Goal: Task Accomplishment & Management: Manage account settings

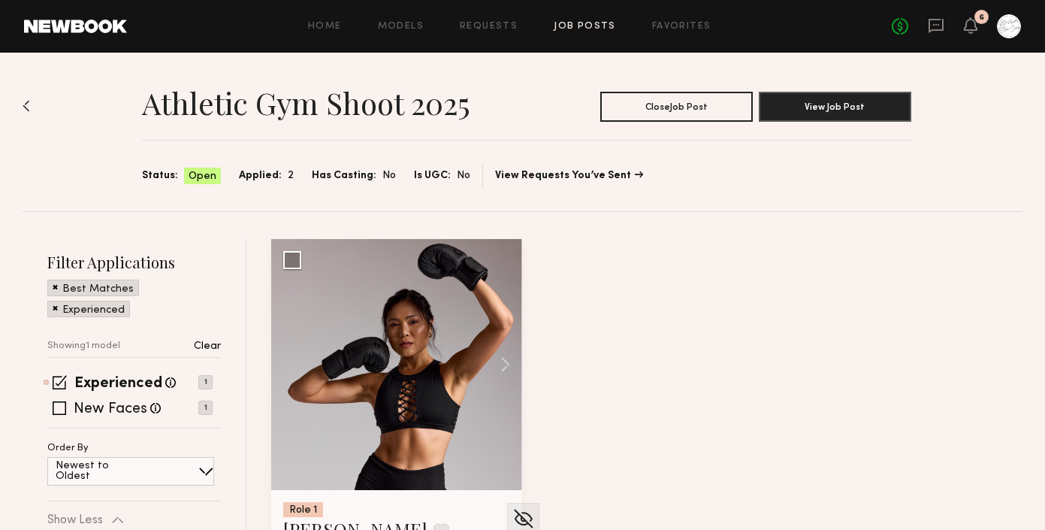
click at [26, 104] on img at bounding box center [27, 106] width 8 height 12
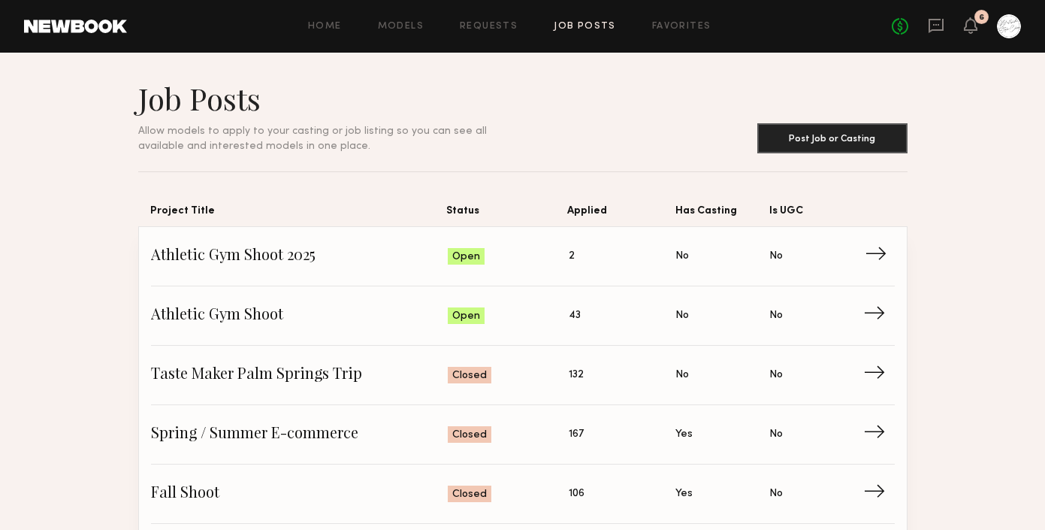
click at [482, 262] on div "Open" at bounding box center [466, 256] width 37 height 17
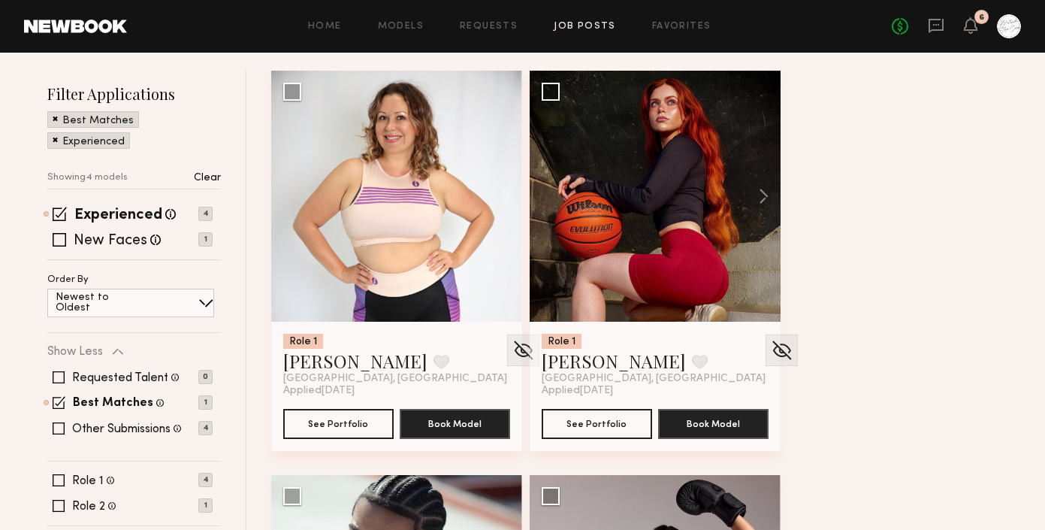
scroll to position [171, 0]
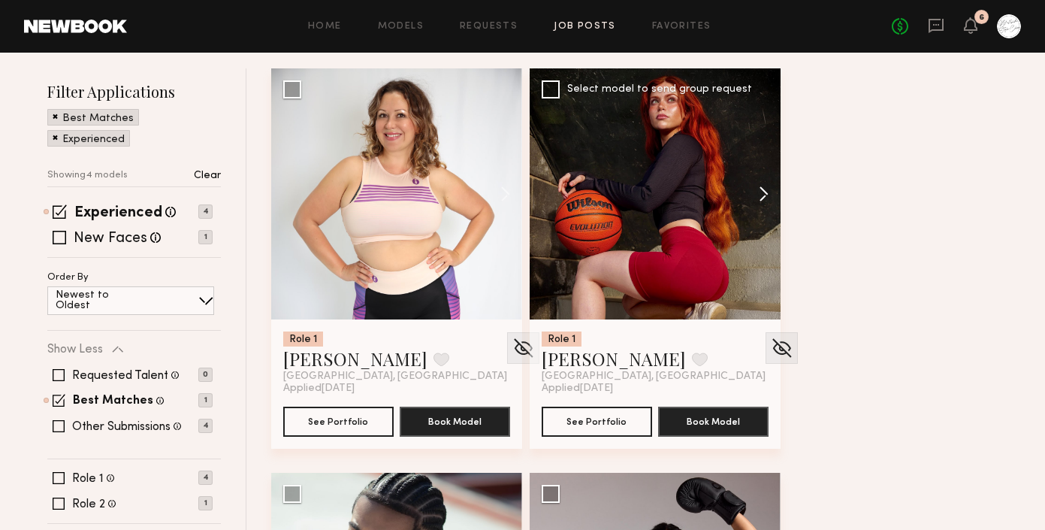
click at [763, 201] on button at bounding box center [757, 193] width 48 height 251
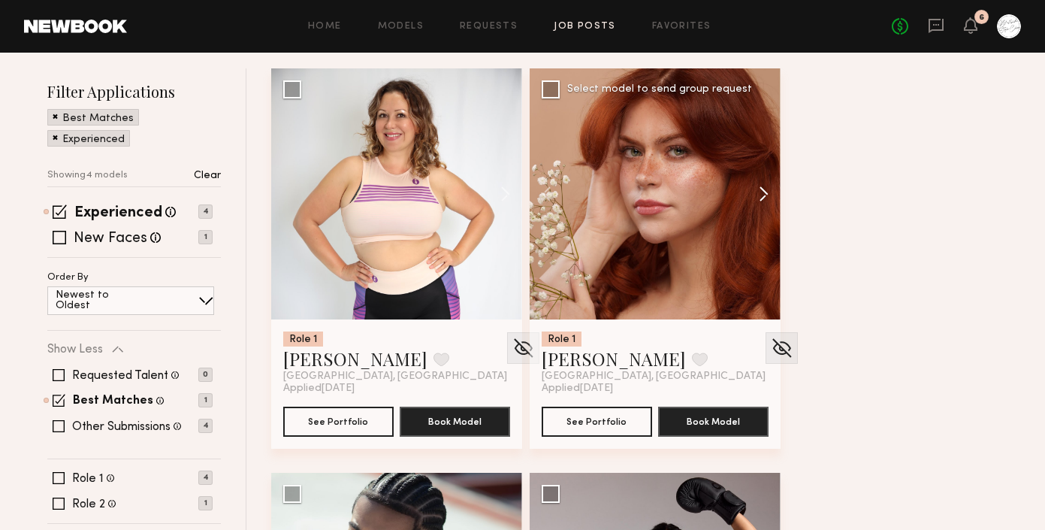
click at [763, 201] on button at bounding box center [757, 193] width 48 height 251
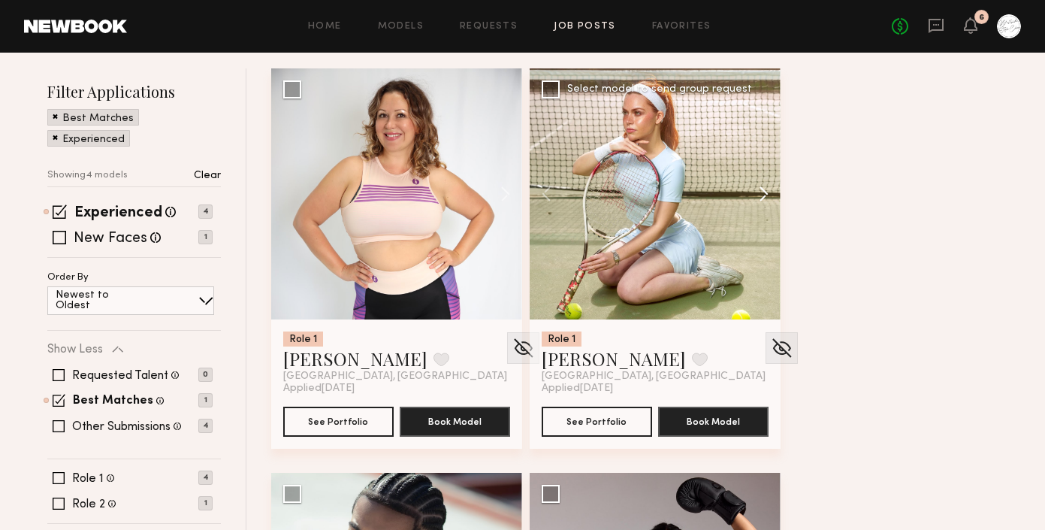
click at [763, 201] on button at bounding box center [757, 193] width 48 height 251
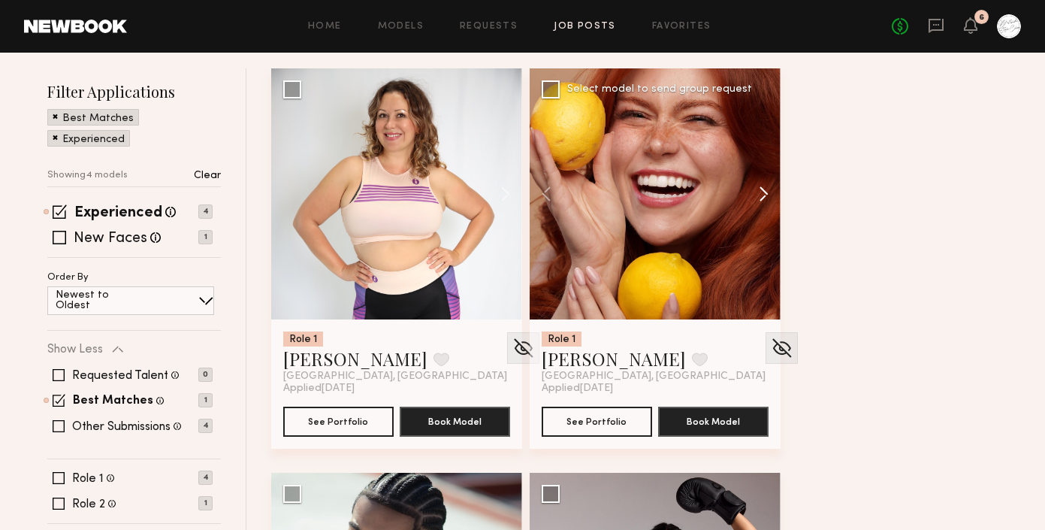
click at [763, 201] on button at bounding box center [757, 193] width 48 height 251
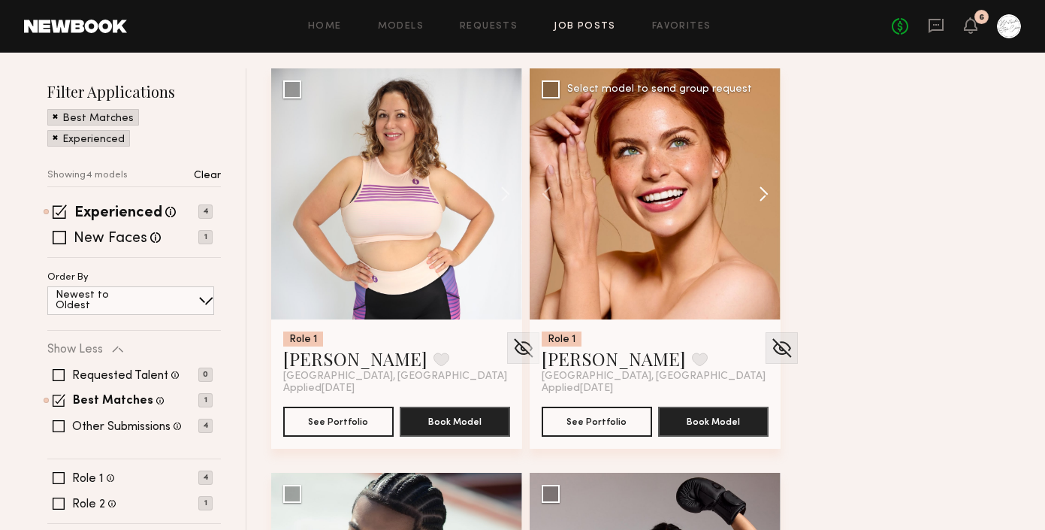
click at [763, 201] on button at bounding box center [757, 193] width 48 height 251
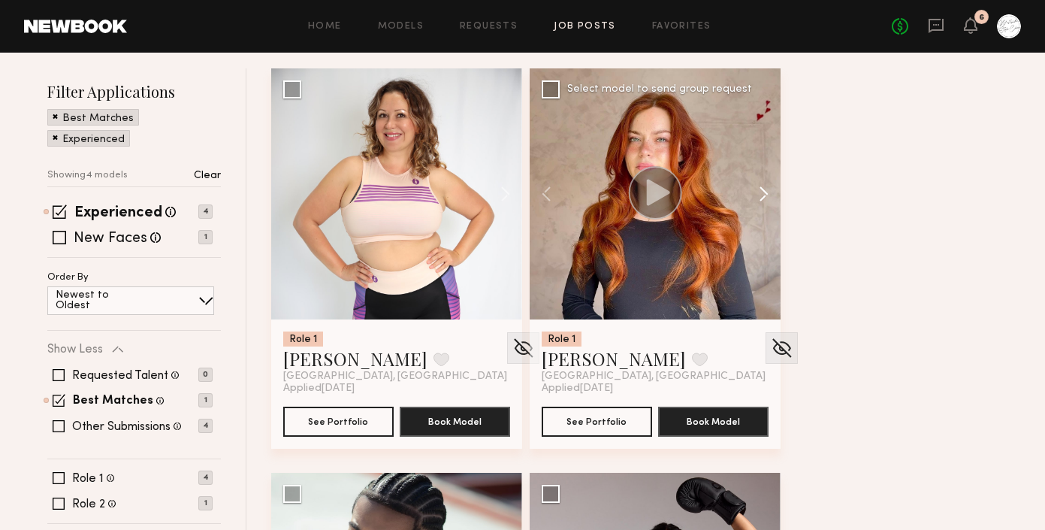
click at [763, 201] on button at bounding box center [757, 193] width 48 height 251
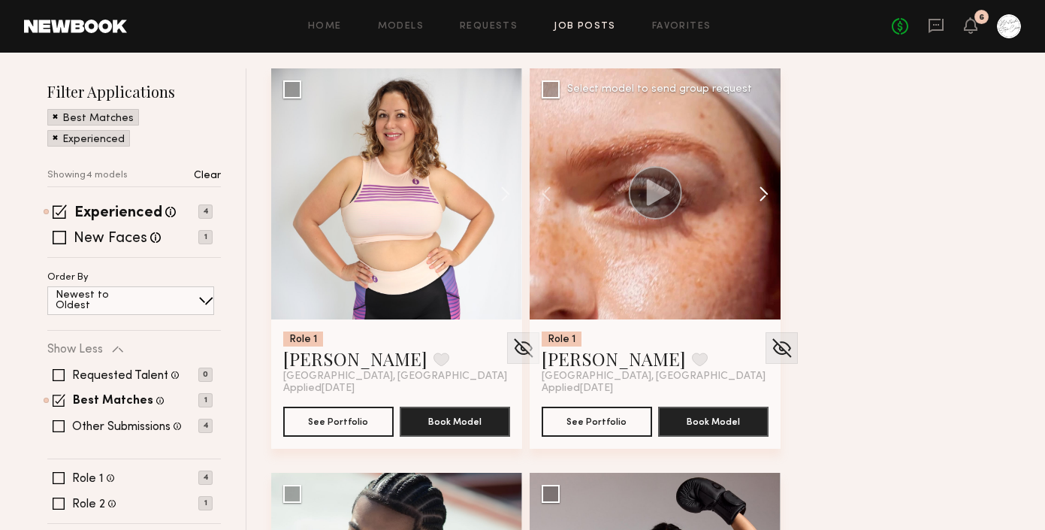
click at [763, 201] on button at bounding box center [757, 193] width 48 height 251
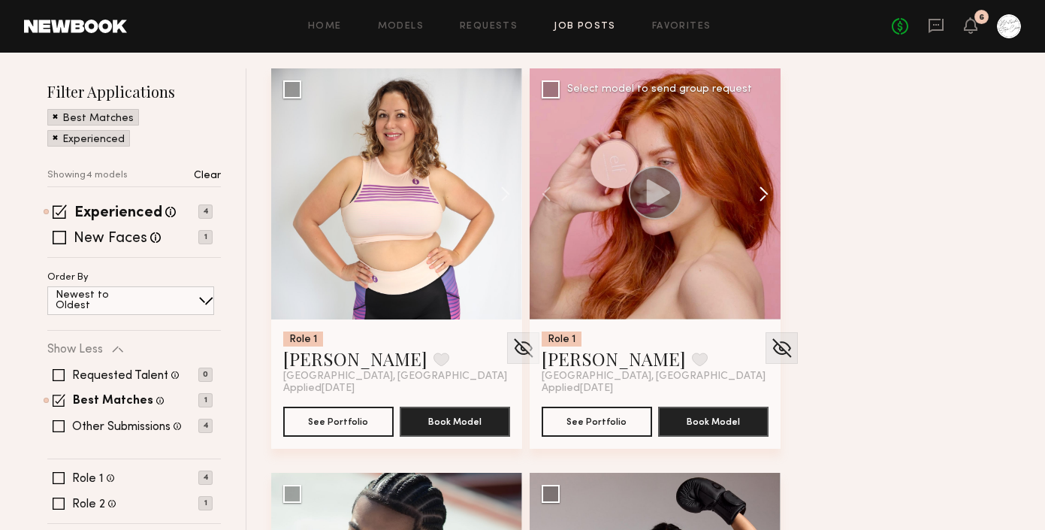
click at [763, 201] on button at bounding box center [757, 193] width 48 height 251
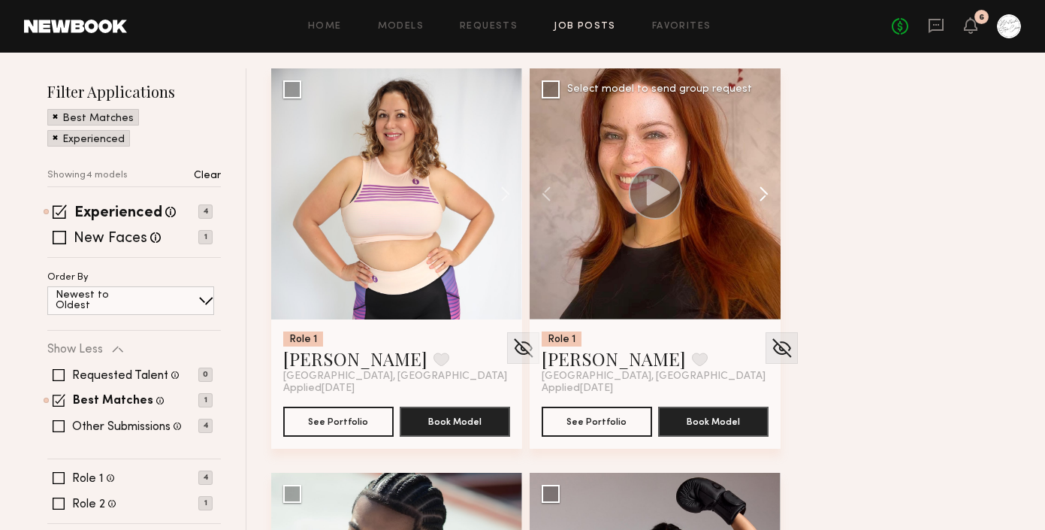
click at [763, 201] on button at bounding box center [757, 193] width 48 height 251
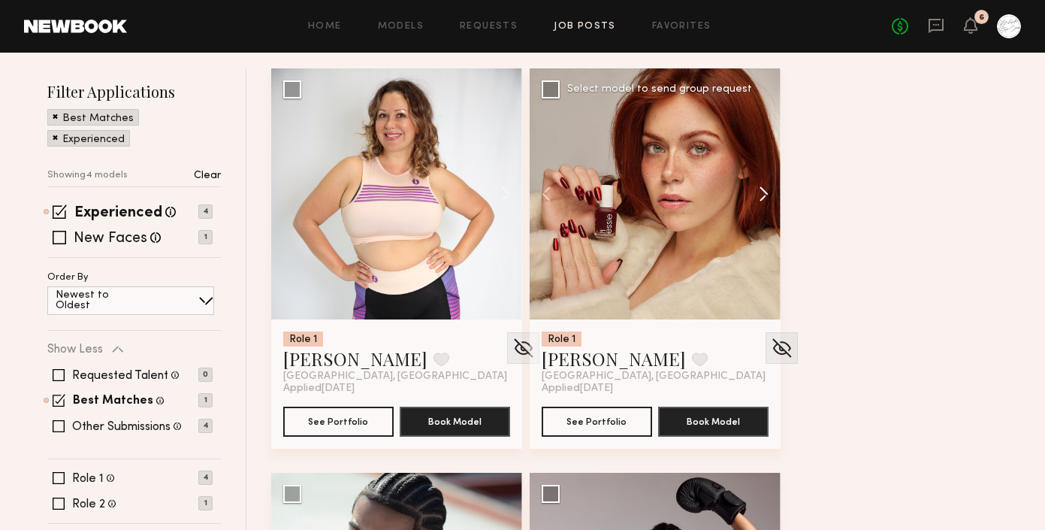
click at [763, 201] on button at bounding box center [757, 193] width 48 height 251
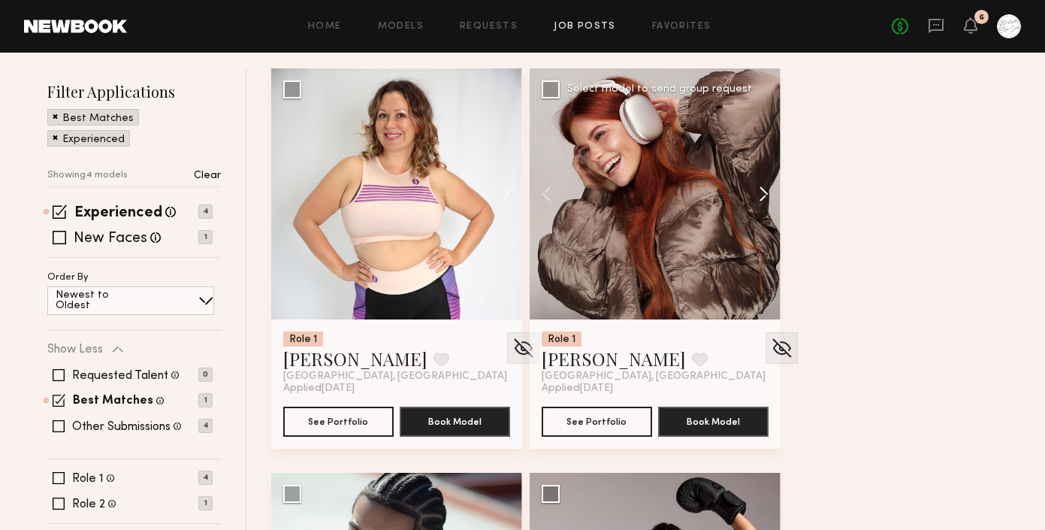
click at [763, 201] on button at bounding box center [757, 193] width 48 height 251
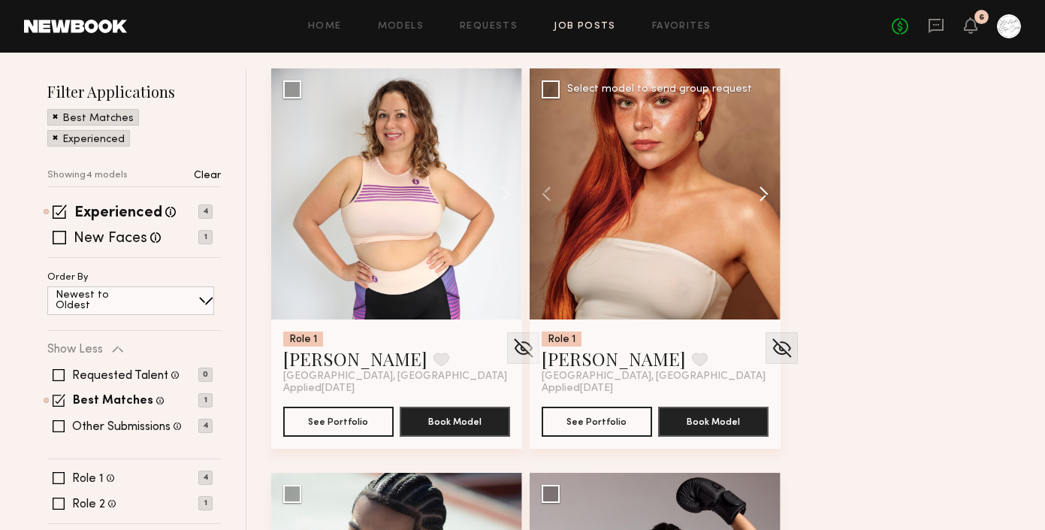
click at [760, 193] on button at bounding box center [757, 193] width 48 height 251
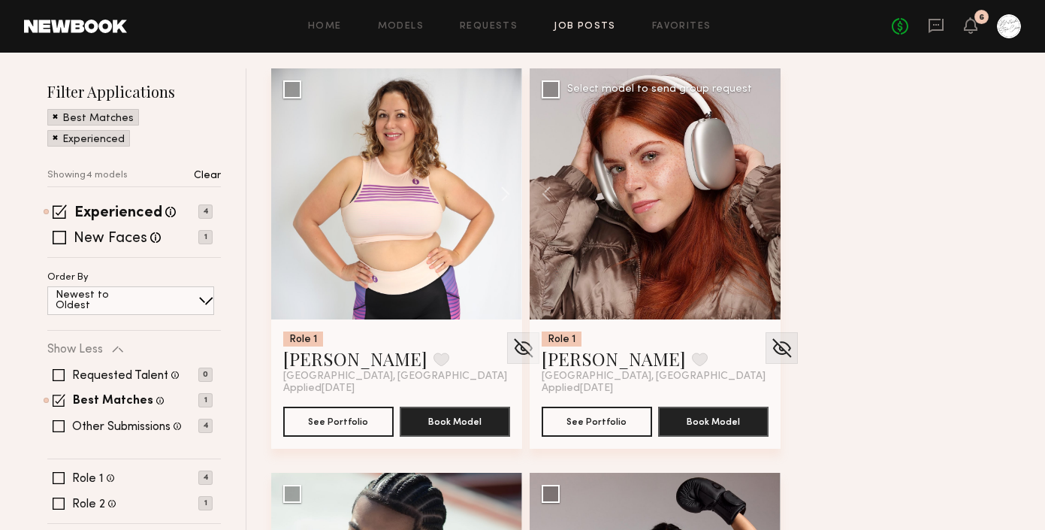
click at [823, 211] on div "Role 1 [PERSON_NAME] Favorite [GEOGRAPHIC_DATA], [GEOGRAPHIC_DATA] Applied [DAT…" at bounding box center [650, 472] width 759 height 808
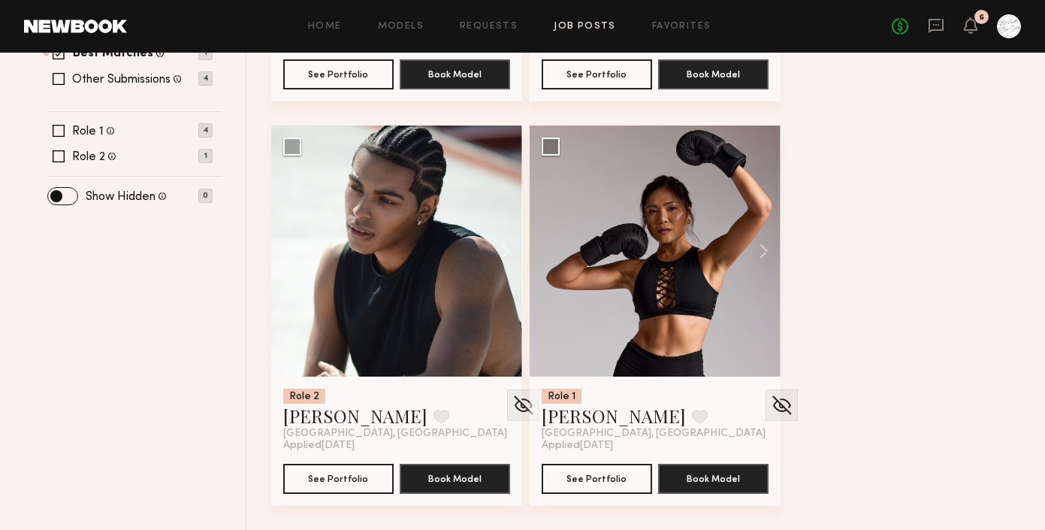
scroll to position [0, 0]
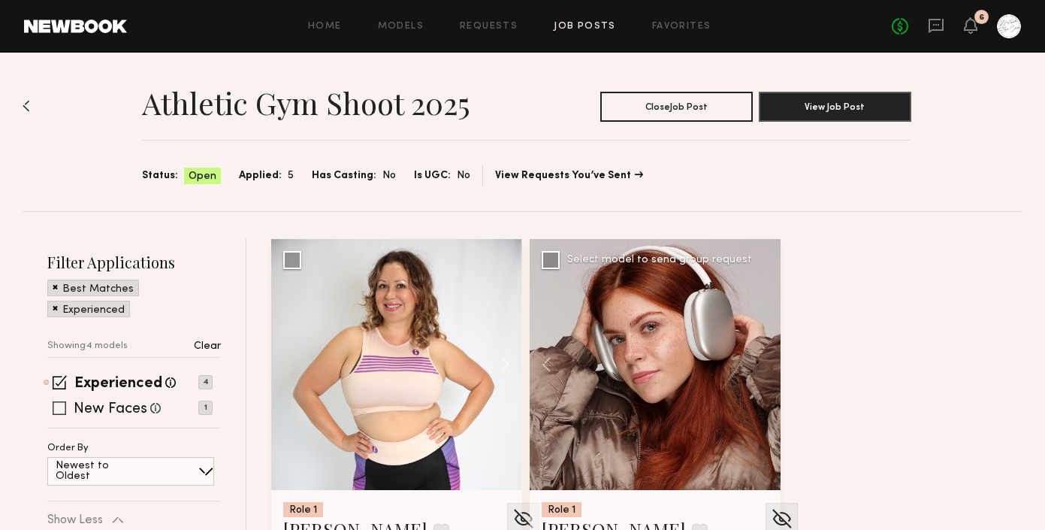
click at [60, 409] on span at bounding box center [60, 408] width 14 height 14
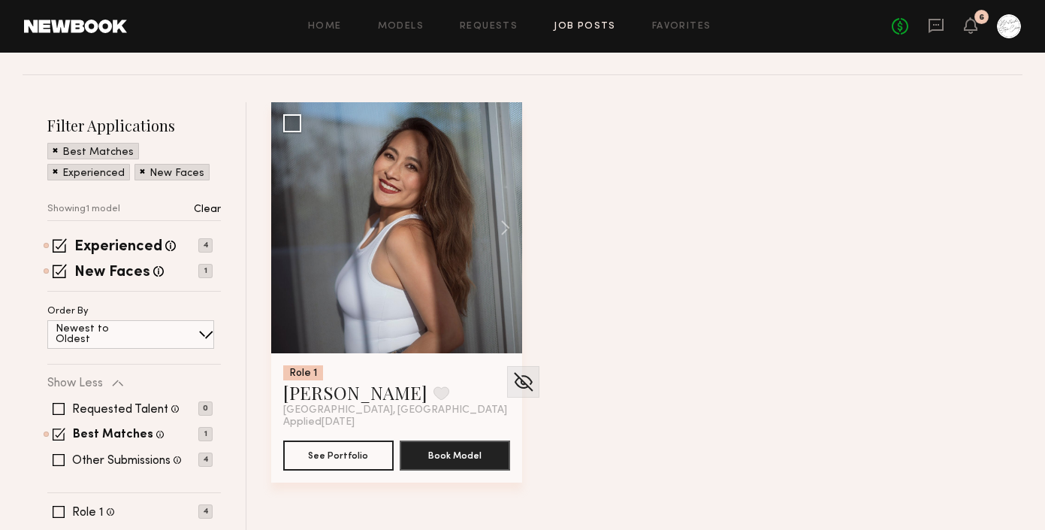
scroll to position [89, 0]
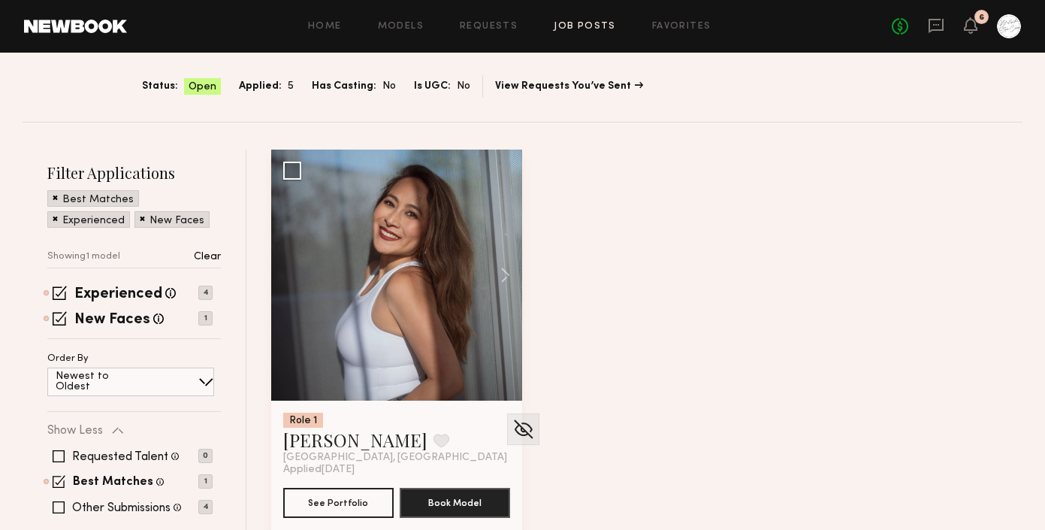
click at [569, 29] on link "Job Posts" at bounding box center [585, 27] width 62 height 10
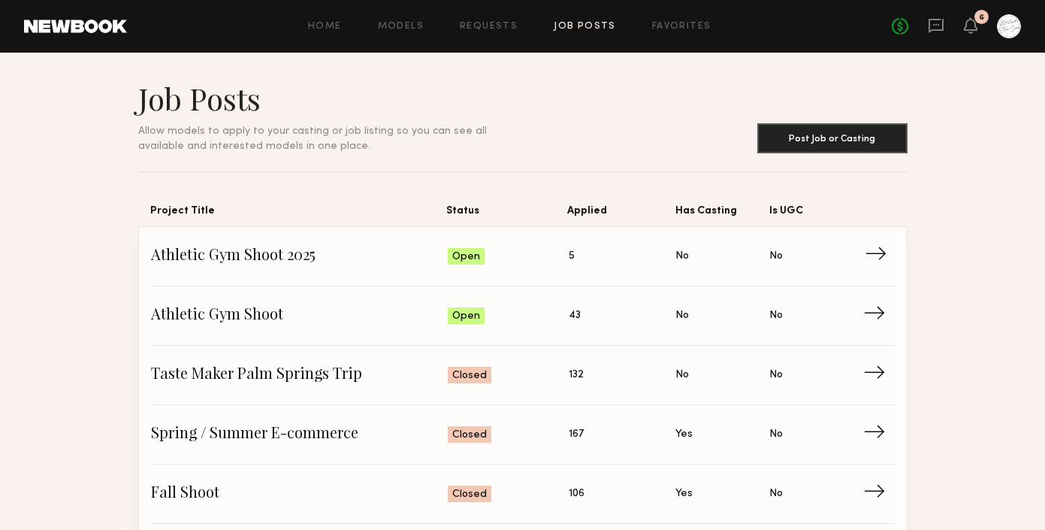
click at [869, 251] on span "→" at bounding box center [880, 256] width 31 height 23
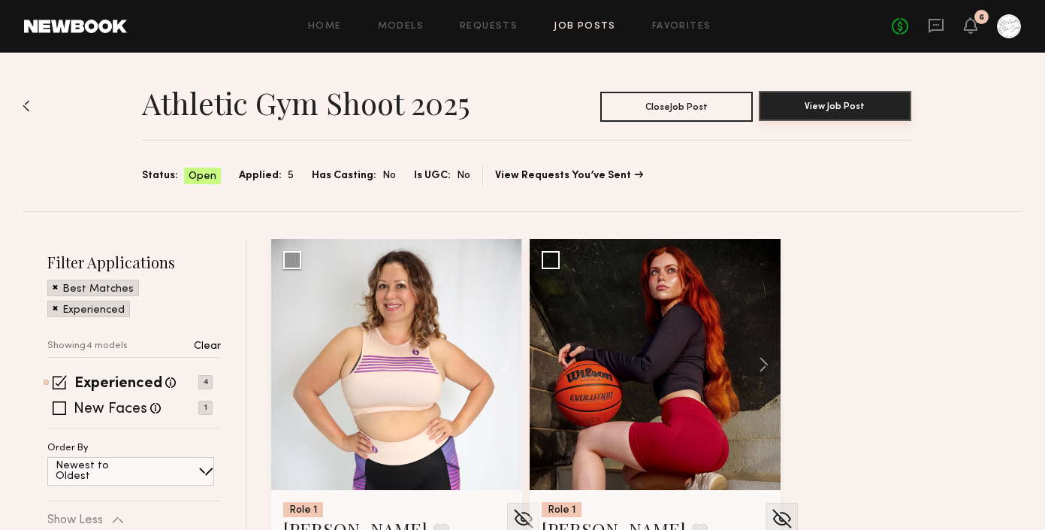
click at [823, 108] on button "View Job Post" at bounding box center [835, 106] width 153 height 30
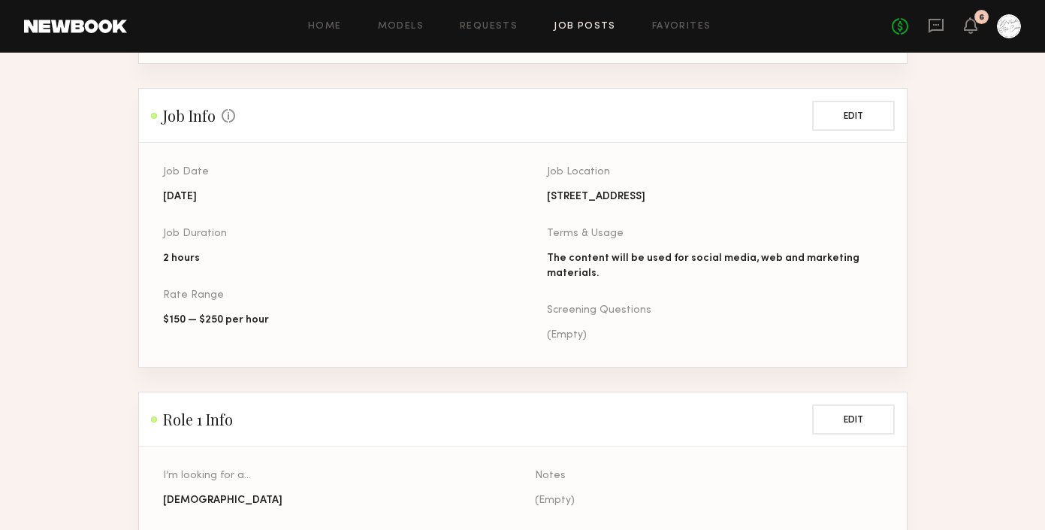
scroll to position [601, 0]
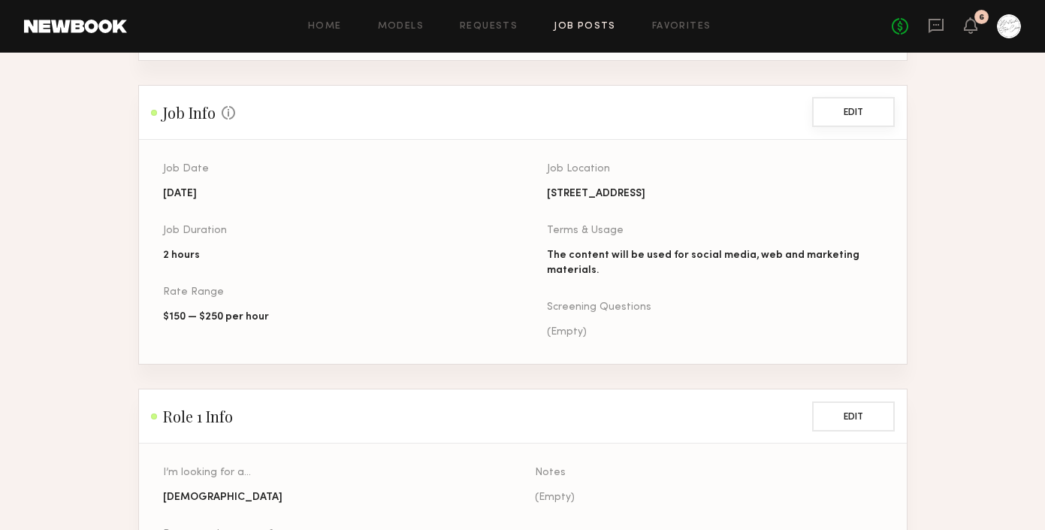
click at [860, 97] on button "Edit" at bounding box center [853, 112] width 83 height 30
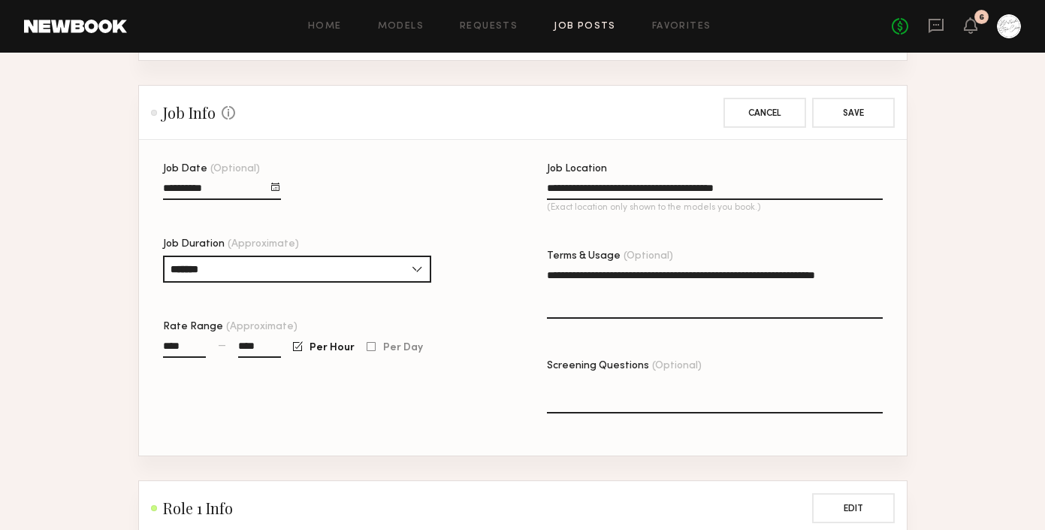
click at [264, 340] on input "****" at bounding box center [259, 348] width 43 height 17
drag, startPoint x: 275, startPoint y: 325, endPoint x: 206, endPoint y: 325, distance: 69.1
click at [206, 338] on div "**** — ****" at bounding box center [222, 355] width 118 height 35
type input "****"
click at [837, 98] on button "Save" at bounding box center [853, 112] width 83 height 30
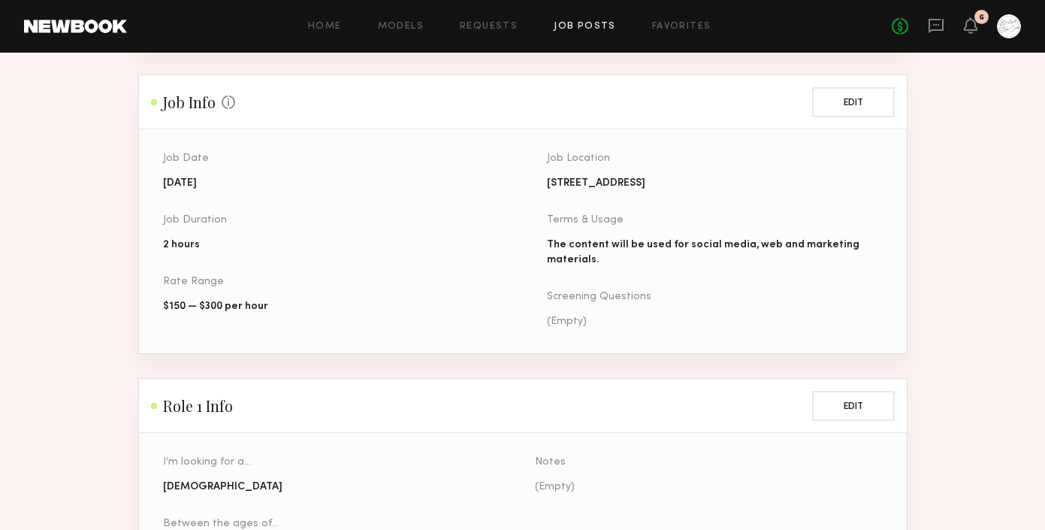
scroll to position [255, 0]
